Goal: Communication & Community: Answer question/provide support

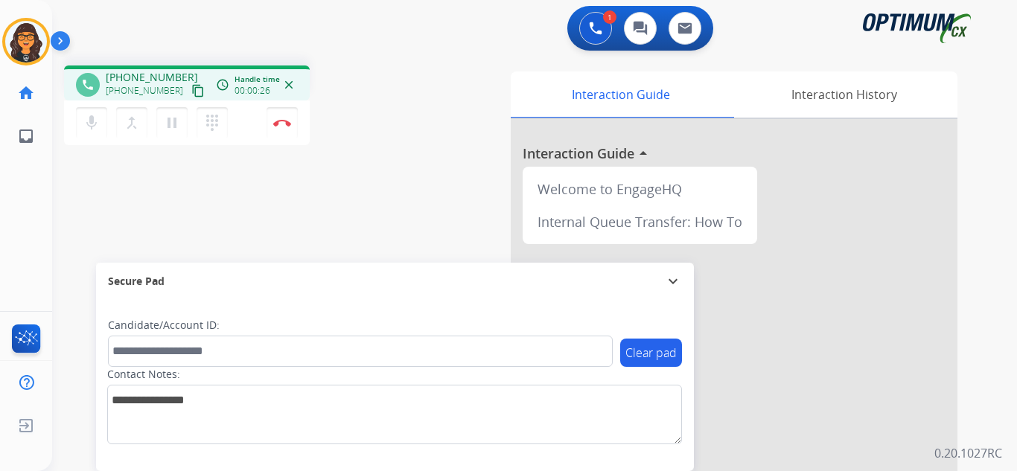
click at [191, 95] on mat-icon "content_copy" at bounding box center [197, 90] width 13 height 13
click at [191, 90] on mat-icon "content_copy" at bounding box center [197, 90] width 13 height 13
click at [173, 120] on mat-icon "pause" at bounding box center [172, 123] width 18 height 18
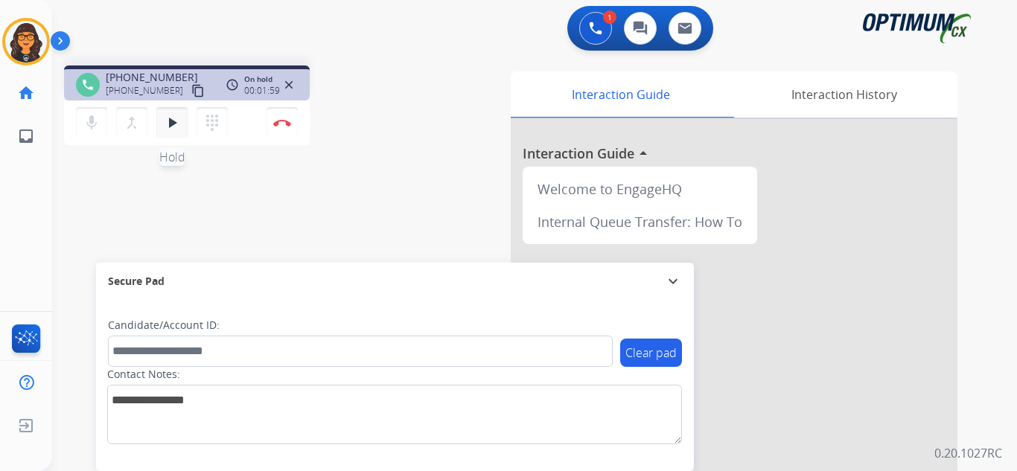
click at [173, 117] on mat-icon "play_arrow" at bounding box center [172, 123] width 18 height 18
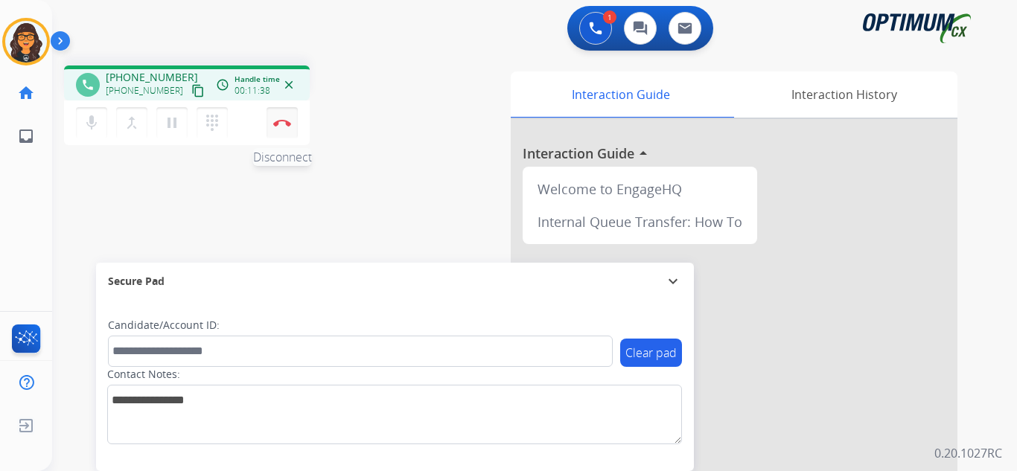
click at [272, 113] on button "Disconnect" at bounding box center [281, 122] width 31 height 31
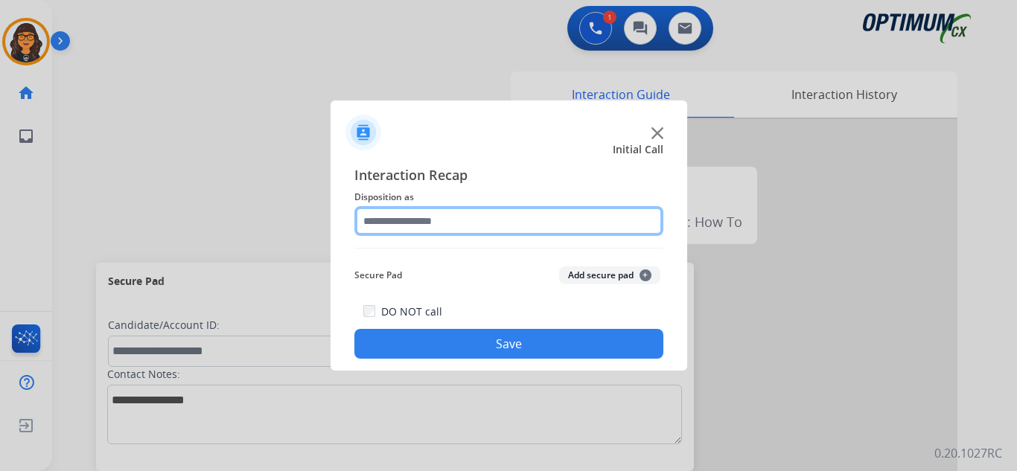
click at [370, 218] on input "text" at bounding box center [508, 221] width 309 height 30
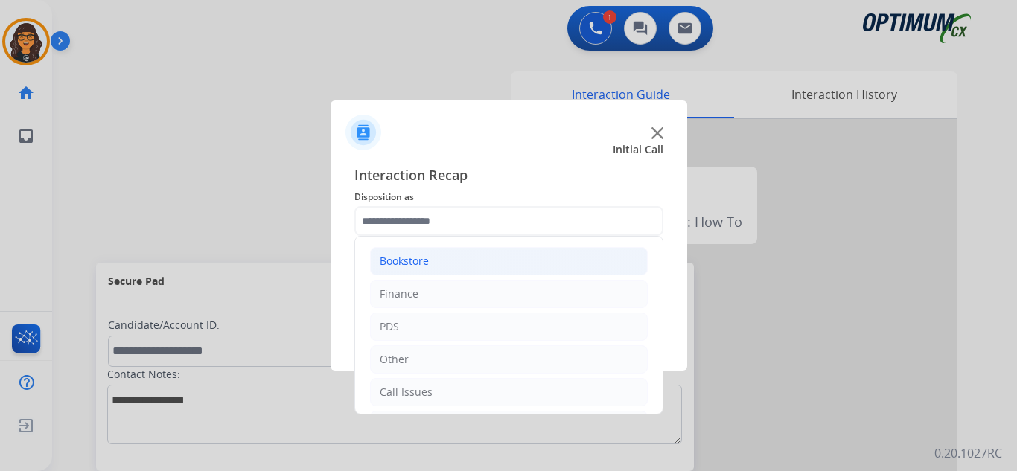
click at [422, 269] on li "Bookstore" at bounding box center [509, 261] width 278 height 28
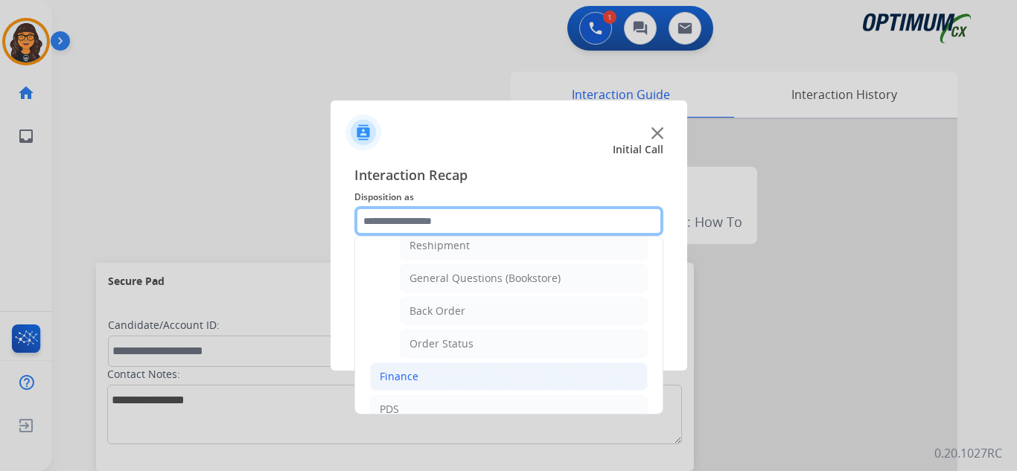
scroll to position [74, 0]
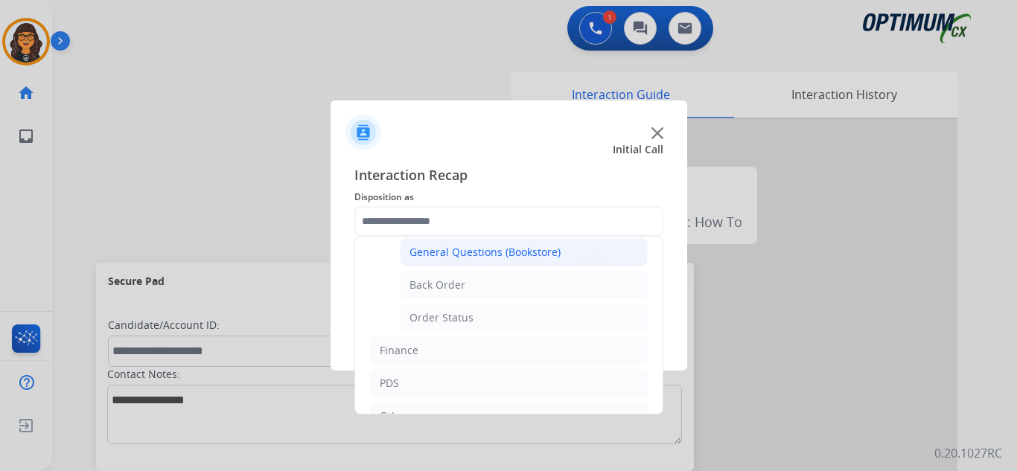
click at [444, 252] on div "General Questions (Bookstore)" at bounding box center [484, 252] width 151 height 15
type input "**********"
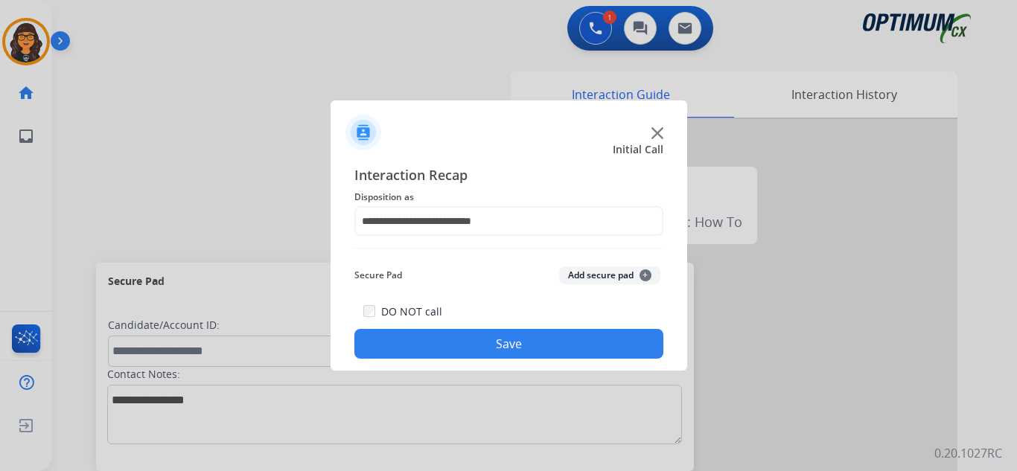
drag, startPoint x: 467, startPoint y: 345, endPoint x: 402, endPoint y: 276, distance: 94.2
click at [467, 344] on button "Save" at bounding box center [508, 344] width 309 height 30
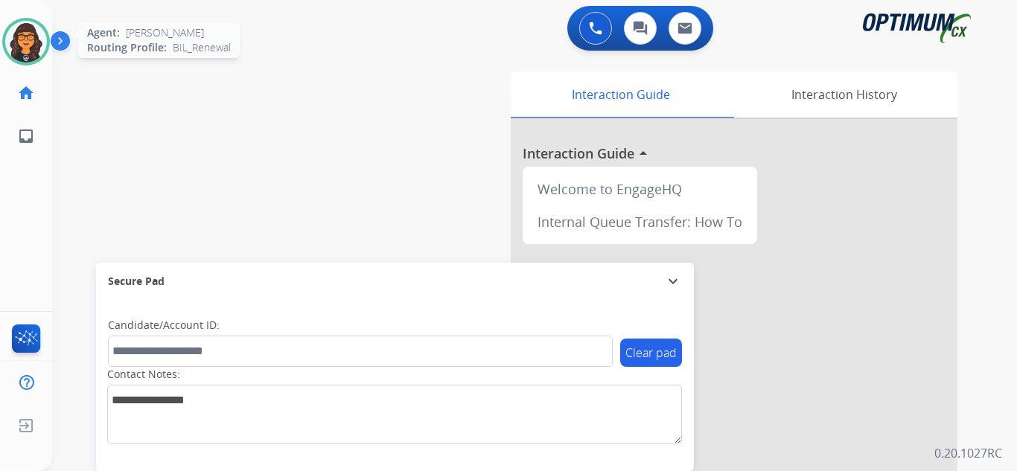
click at [24, 55] on img at bounding box center [26, 42] width 42 height 42
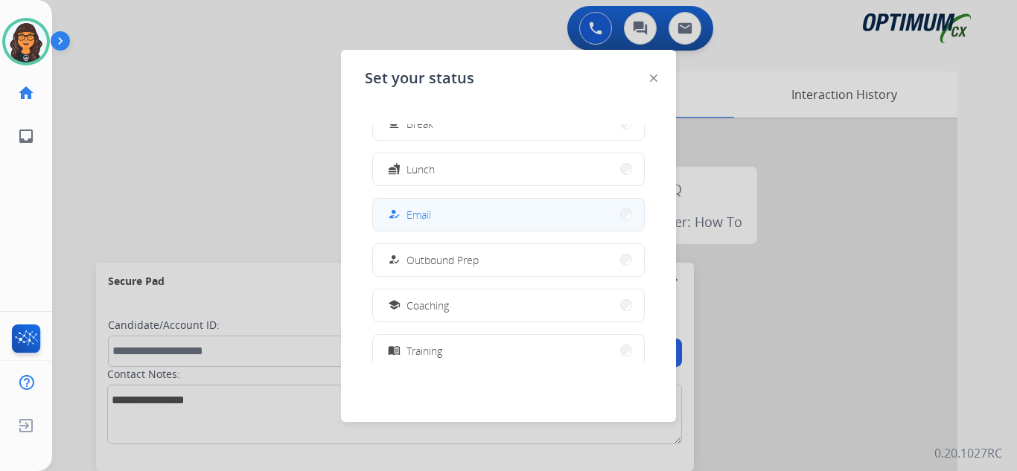
click at [417, 217] on span "Email" at bounding box center [418, 215] width 25 height 16
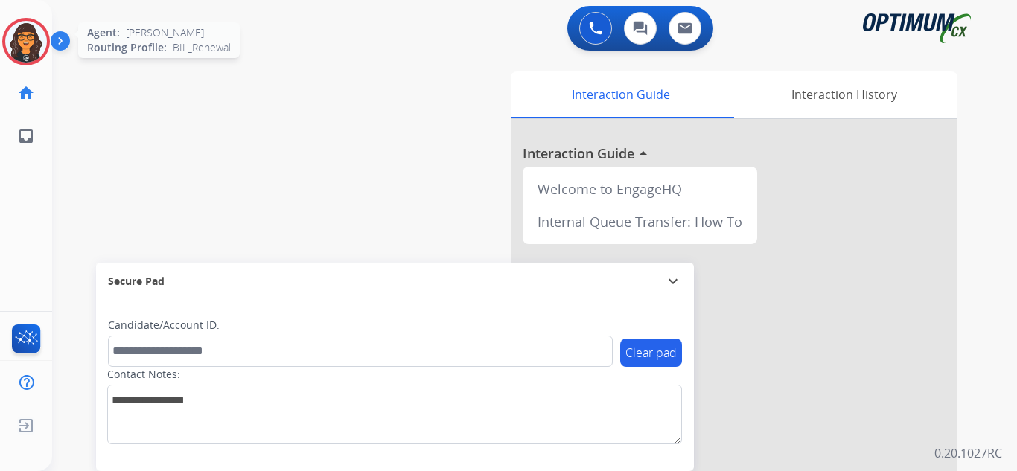
drag, startPoint x: 24, startPoint y: 39, endPoint x: 39, endPoint y: 41, distance: 15.7
click at [24, 39] on img at bounding box center [26, 42] width 42 height 42
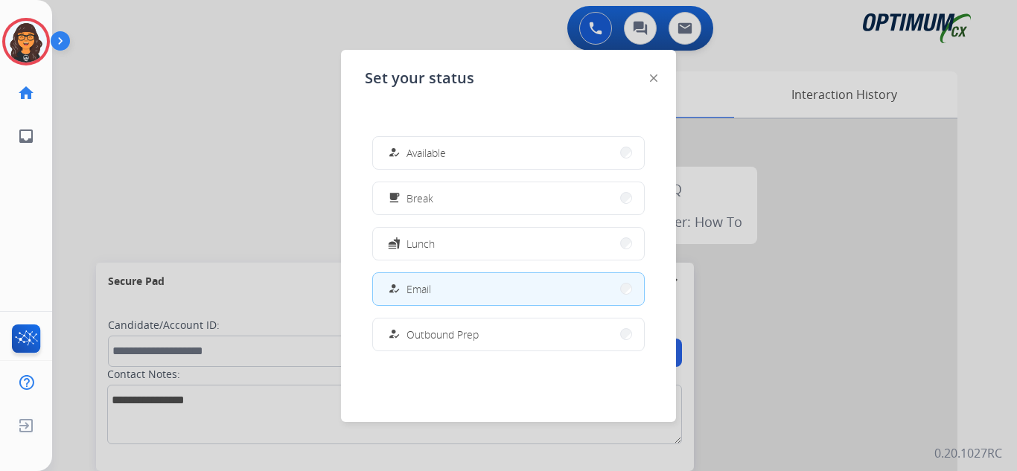
click at [654, 74] on div at bounding box center [653, 77] width 7 height 18
click at [650, 79] on img at bounding box center [653, 77] width 7 height 7
